Goal: Task Accomplishment & Management: Use online tool/utility

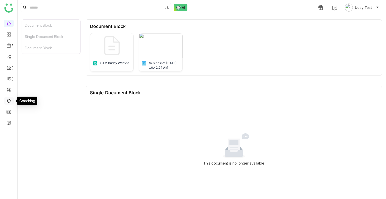
click at [10, 102] on link at bounding box center [9, 100] width 5 height 4
click at [10, 121] on link at bounding box center [9, 122] width 5 height 4
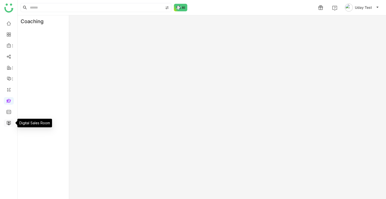
click at [10, 121] on link at bounding box center [9, 122] width 5 height 4
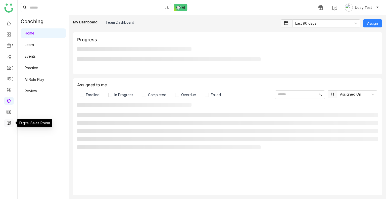
click at [10, 121] on link at bounding box center [9, 122] width 5 height 4
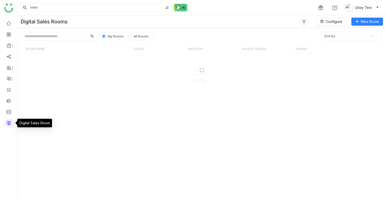
click at [10, 121] on link at bounding box center [9, 122] width 5 height 4
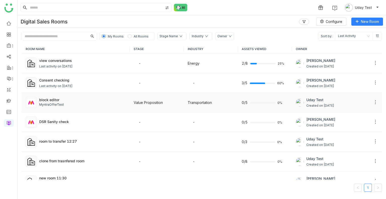
click at [93, 103] on div "MyntraOfferTest" at bounding box center [82, 104] width 86 height 5
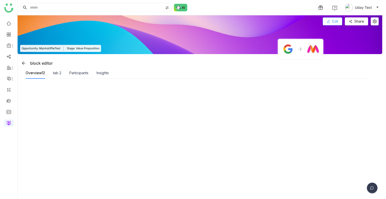
click at [330, 22] on icon at bounding box center [329, 22] width 4 height 4
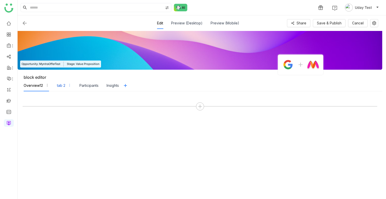
click at [57, 83] on div "tab 2" at bounding box center [61, 86] width 8 height 6
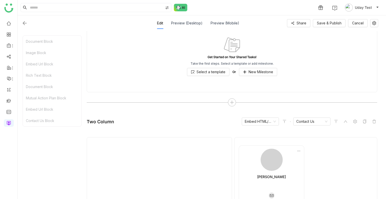
scroll to position [556, 0]
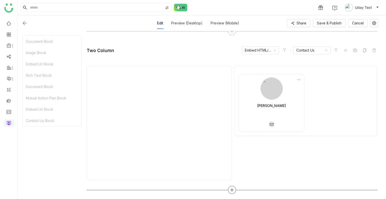
click at [232, 190] on icon at bounding box center [232, 189] width 5 height 5
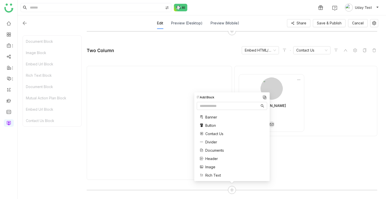
click at [212, 151] on span "Documents" at bounding box center [214, 149] width 19 height 5
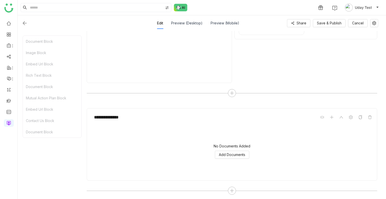
scroll to position [653, 0]
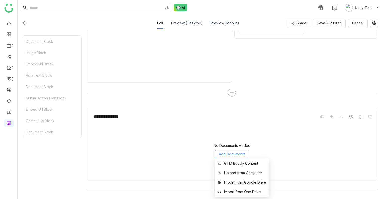
click at [221, 153] on span "Add Documents" at bounding box center [232, 154] width 26 height 6
click at [226, 159] on li "GTM Buddy Content" at bounding box center [242, 163] width 55 height 10
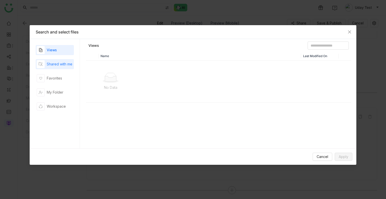
click at [61, 67] on div "Shared with me" at bounding box center [55, 64] width 36 height 8
click at [348, 33] on icon "Close" at bounding box center [349, 31] width 3 height 3
